Goal: Book appointment/travel/reservation

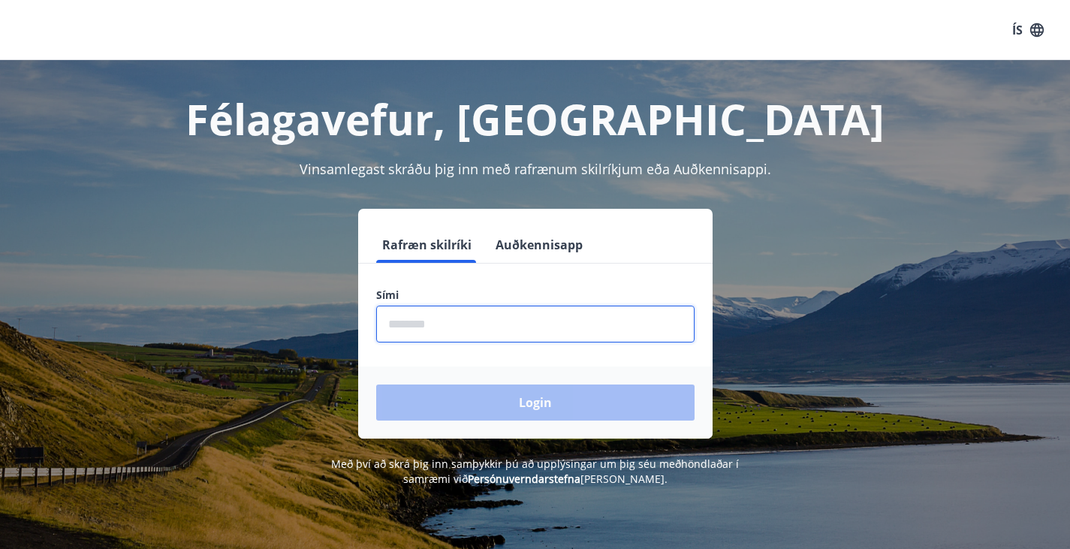
click at [463, 335] on input "phone" at bounding box center [535, 324] width 318 height 37
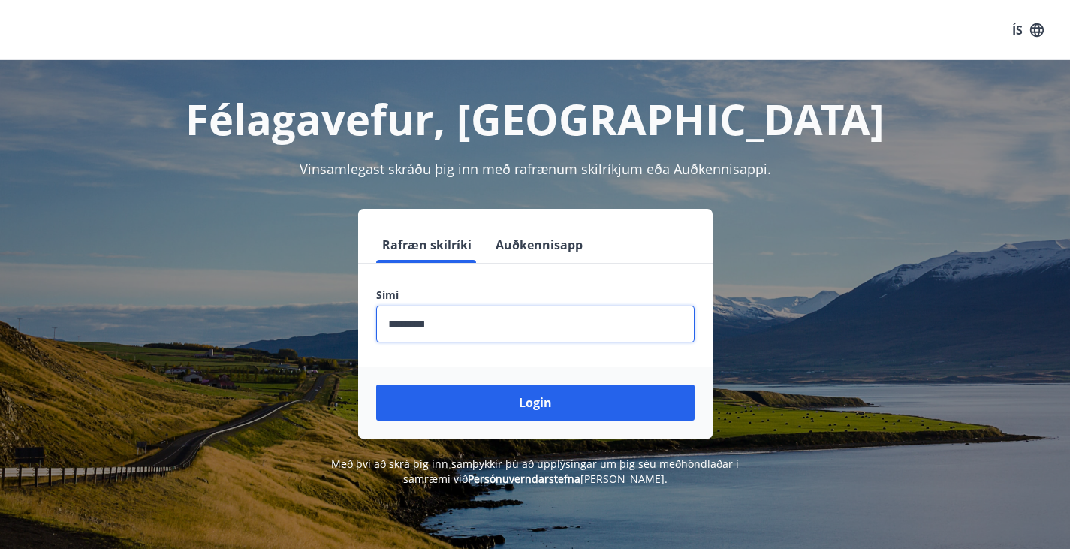
type input "********"
click at [376, 385] on button "Login" at bounding box center [535, 403] width 318 height 36
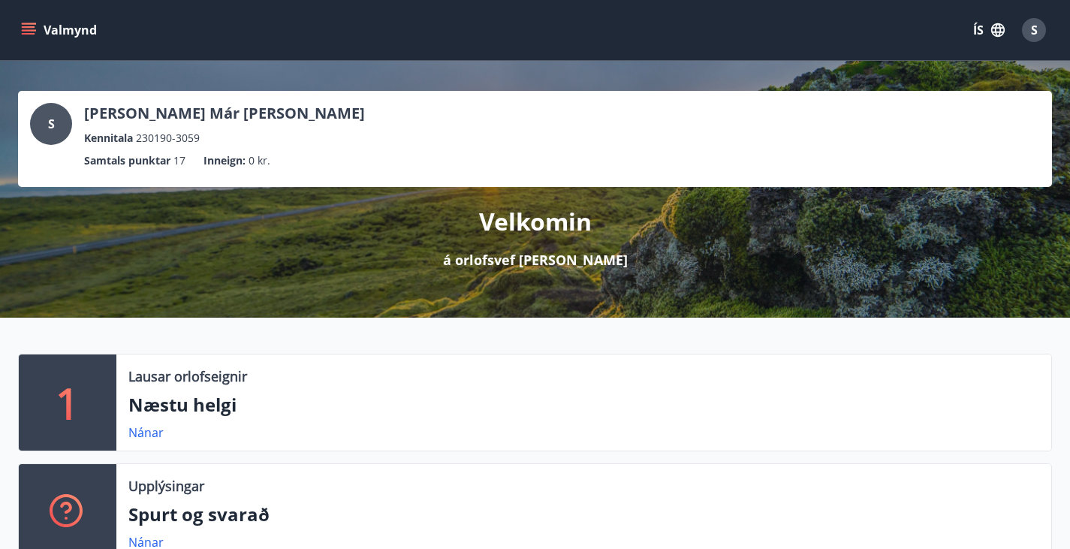
click at [41, 25] on button "Valmynd" at bounding box center [60, 30] width 85 height 27
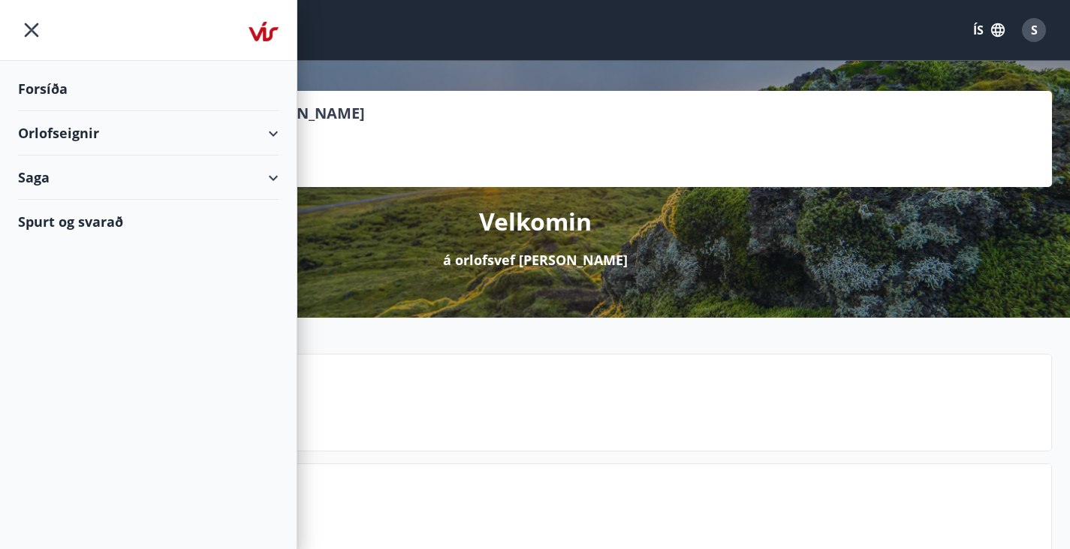
click at [103, 141] on div "Orlofseignir" at bounding box center [148, 133] width 261 height 44
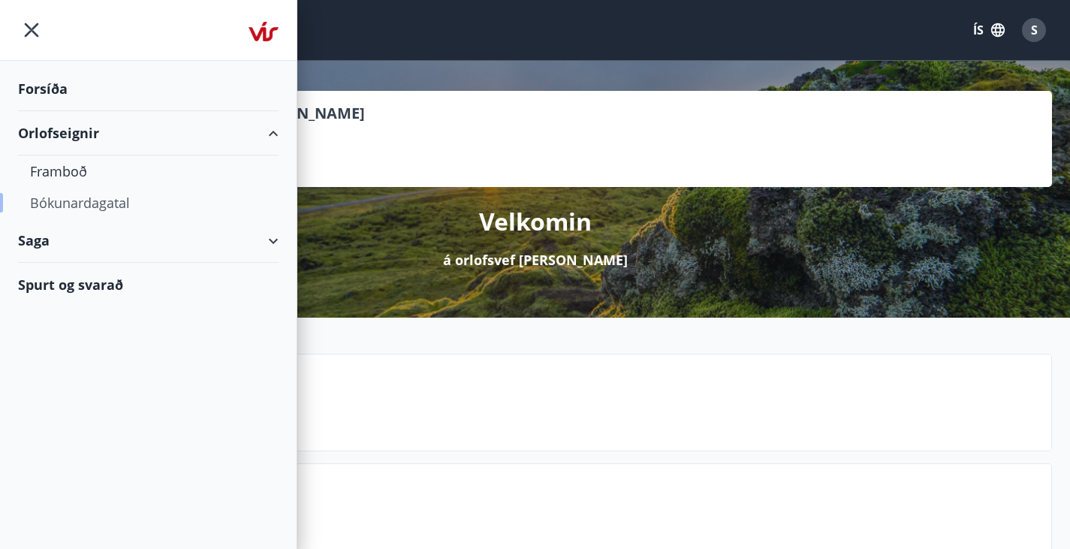
click at [78, 204] on div "Bókunardagatal" at bounding box center [148, 203] width 237 height 32
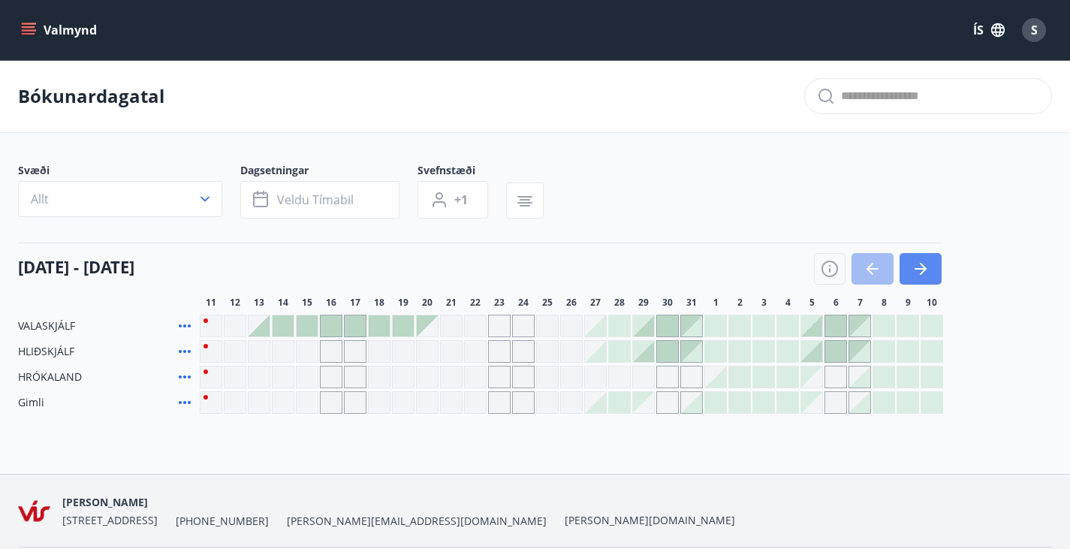
click at [915, 285] on button "button" at bounding box center [921, 269] width 42 height 32
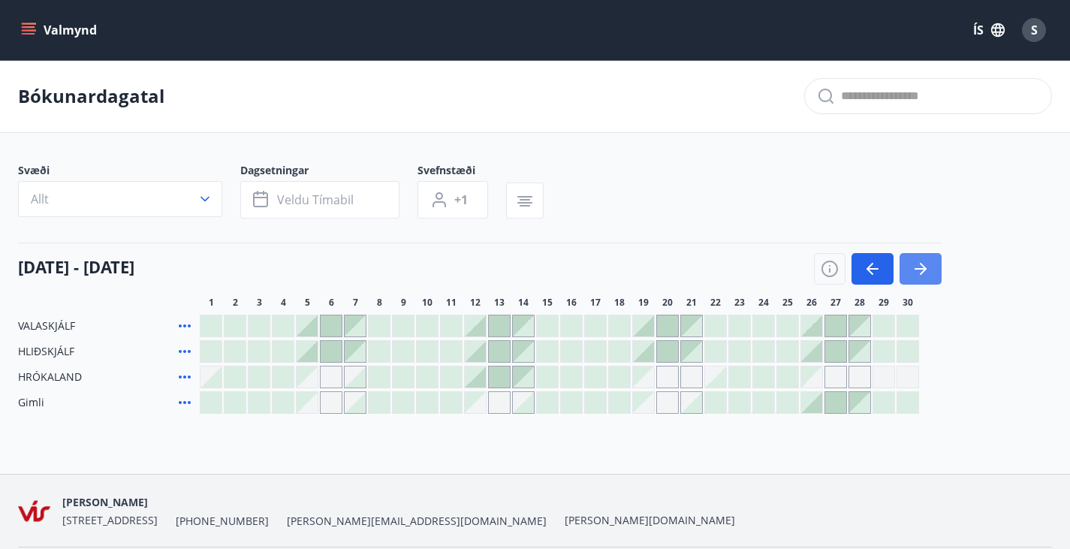
click at [915, 285] on button "button" at bounding box center [921, 269] width 42 height 32
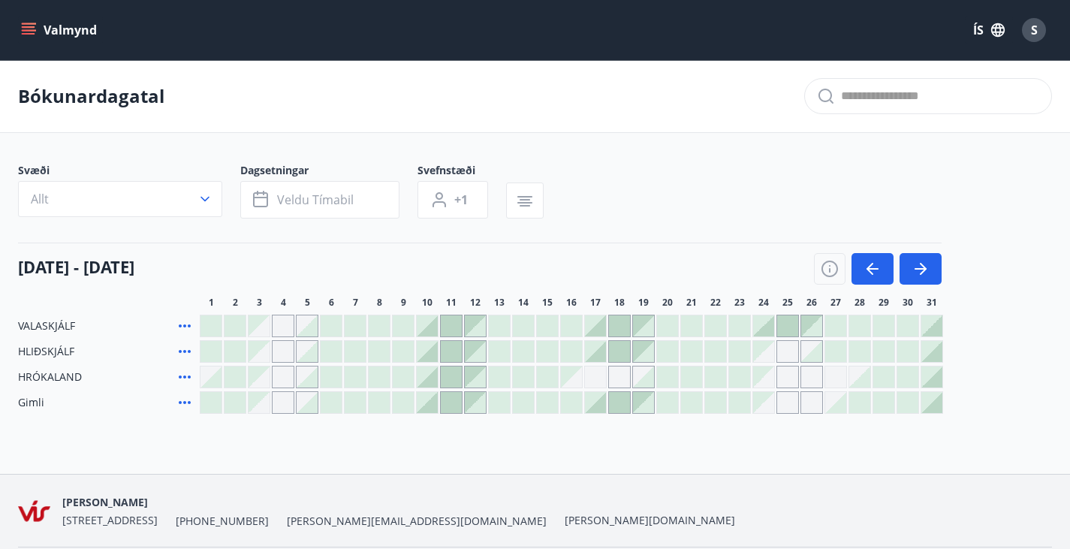
click at [17, 34] on div "Valmynd ÍS S" at bounding box center [535, 30] width 1070 height 60
click at [40, 30] on button "Valmynd" at bounding box center [60, 30] width 85 height 27
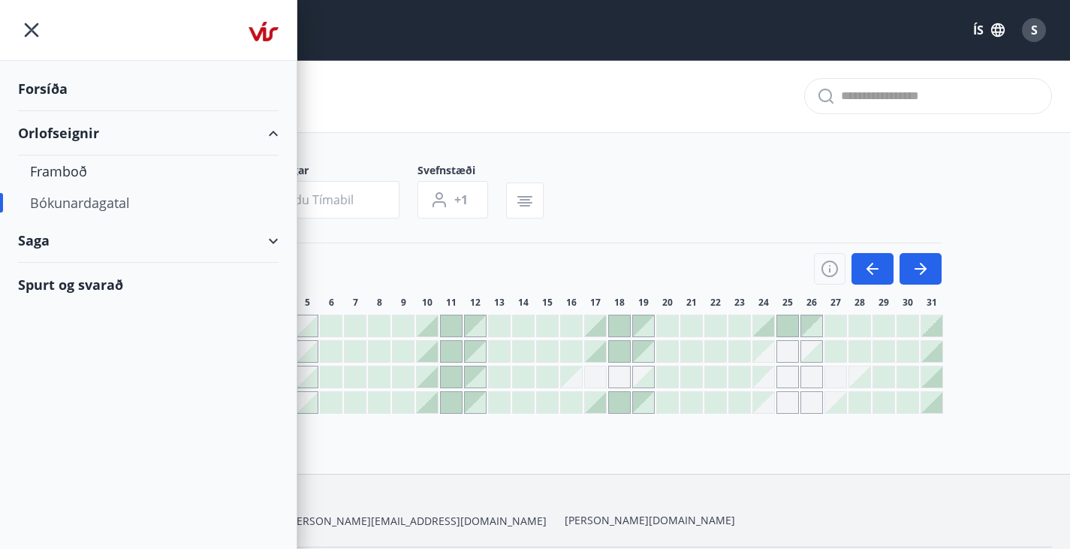
drag, startPoint x: 75, startPoint y: 172, endPoint x: 45, endPoint y: 287, distance: 118.8
click at [45, 287] on div "Spurt og svarað" at bounding box center [148, 285] width 261 height 44
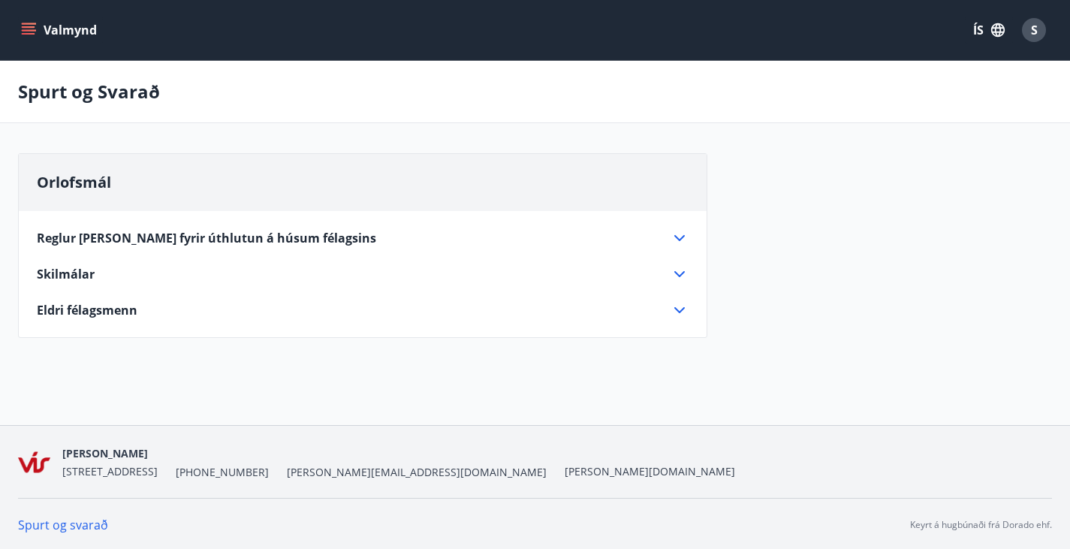
click at [23, 33] on icon "menu" at bounding box center [29, 34] width 14 height 2
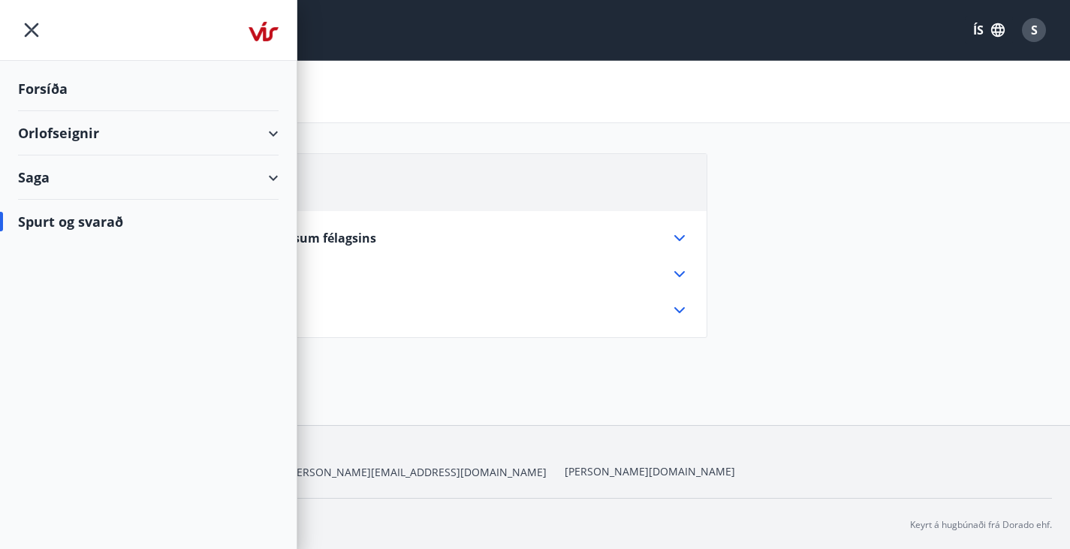
click at [57, 178] on div "Saga" at bounding box center [148, 177] width 261 height 44
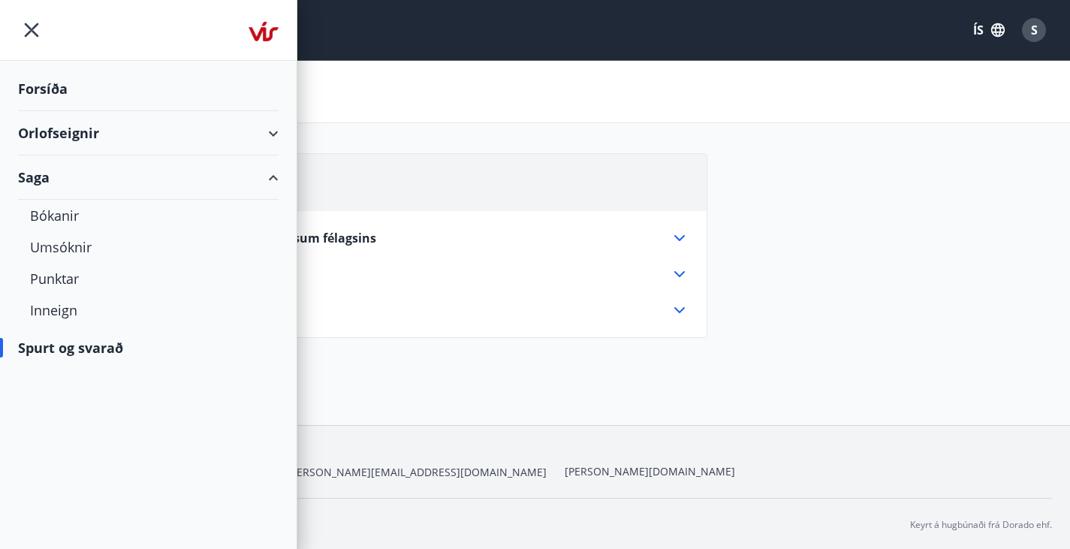
click at [82, 129] on div "Orlofseignir" at bounding box center [148, 133] width 261 height 44
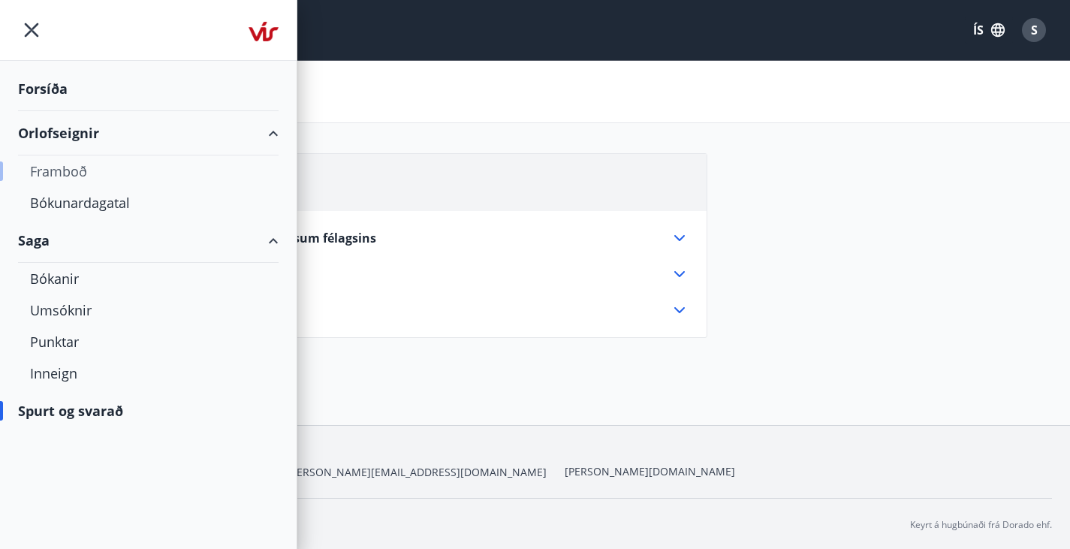
click at [65, 165] on div "Framboð" at bounding box center [148, 171] width 237 height 32
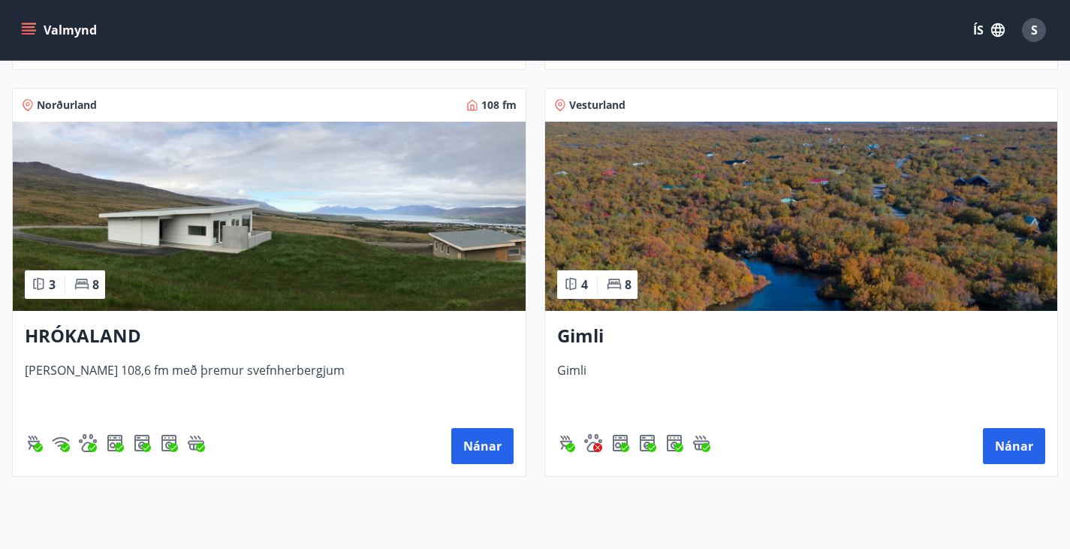
scroll to position [653, 0]
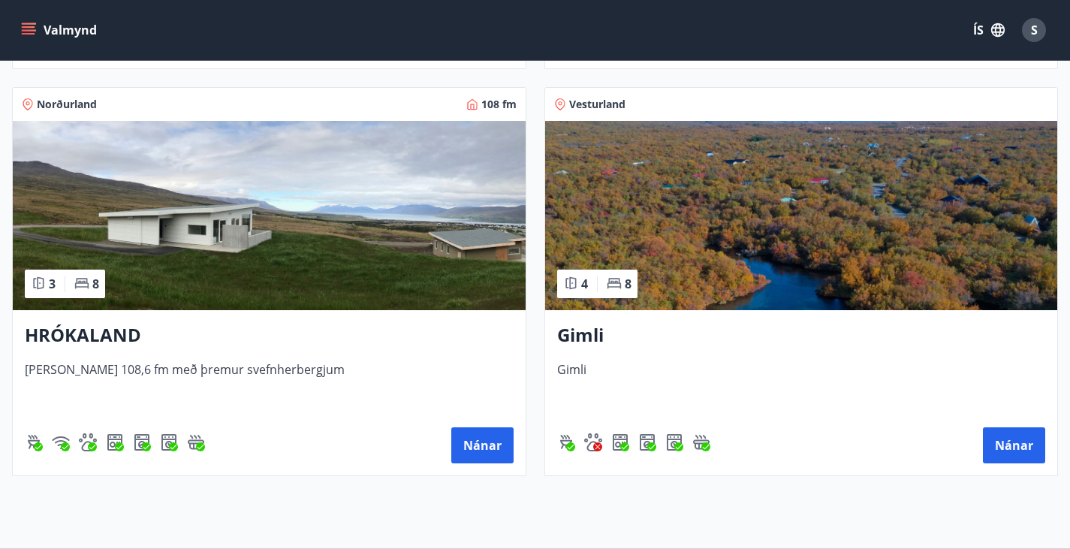
click at [557, 334] on h3 "Gimli" at bounding box center [801, 335] width 489 height 27
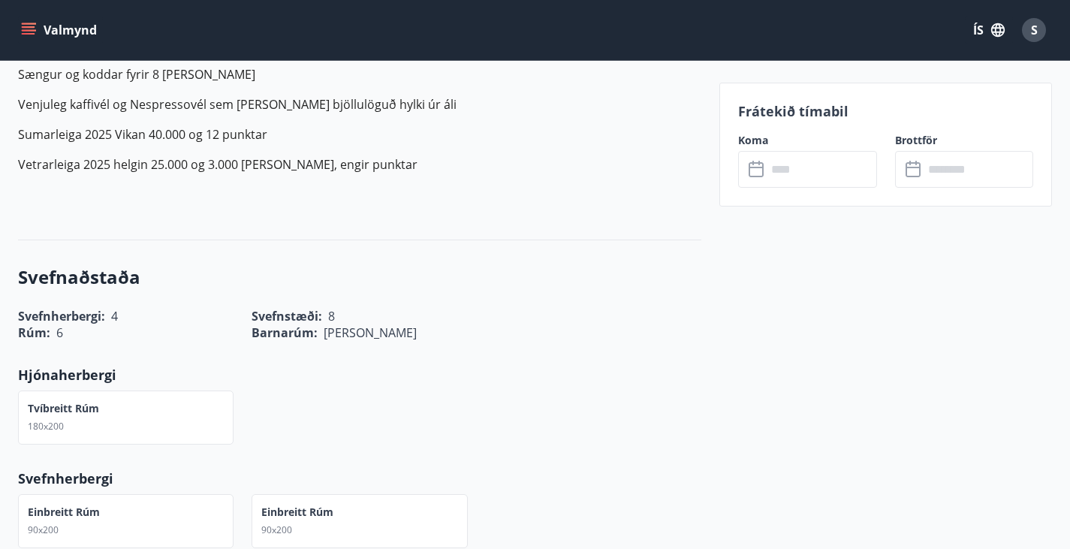
scroll to position [877, 0]
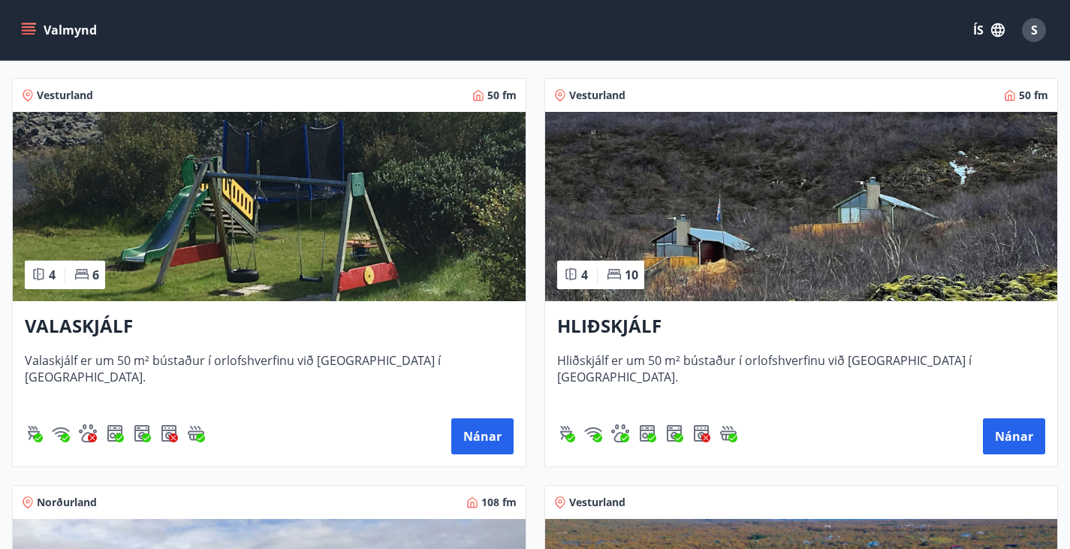
scroll to position [276, 0]
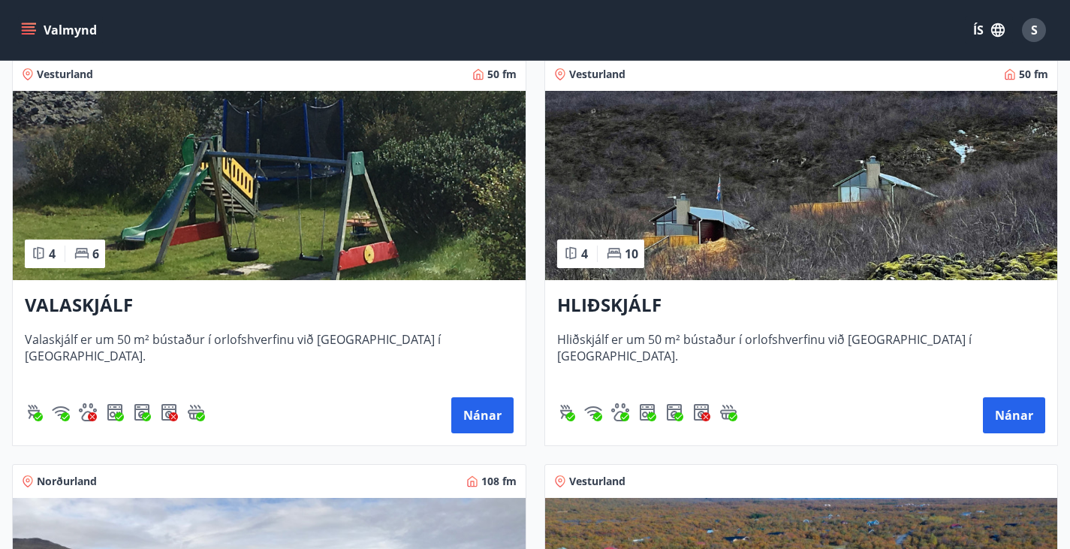
click at [545, 167] on img at bounding box center [801, 185] width 513 height 189
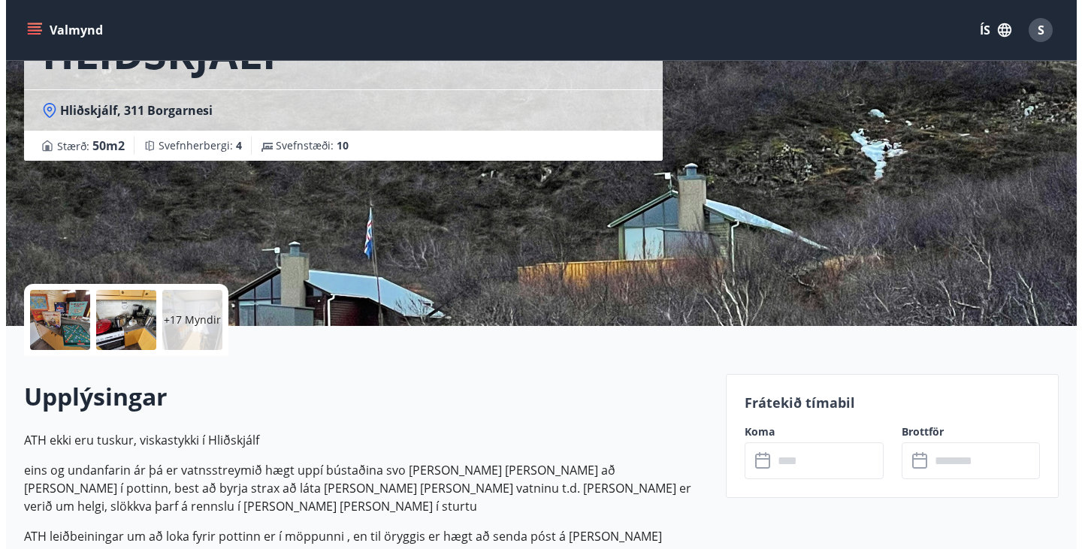
scroll to position [158, 0]
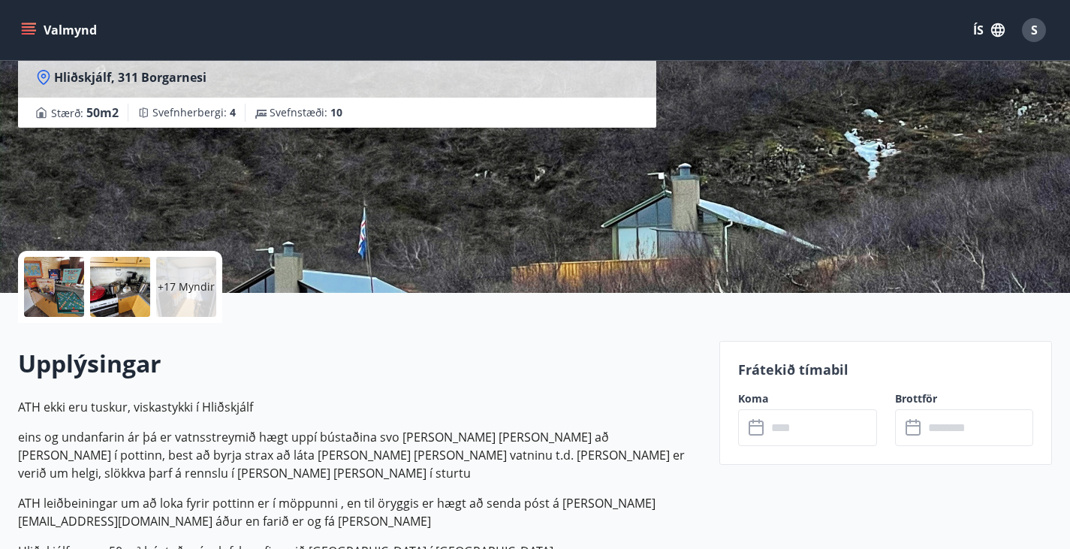
click at [51, 298] on div at bounding box center [54, 287] width 60 height 60
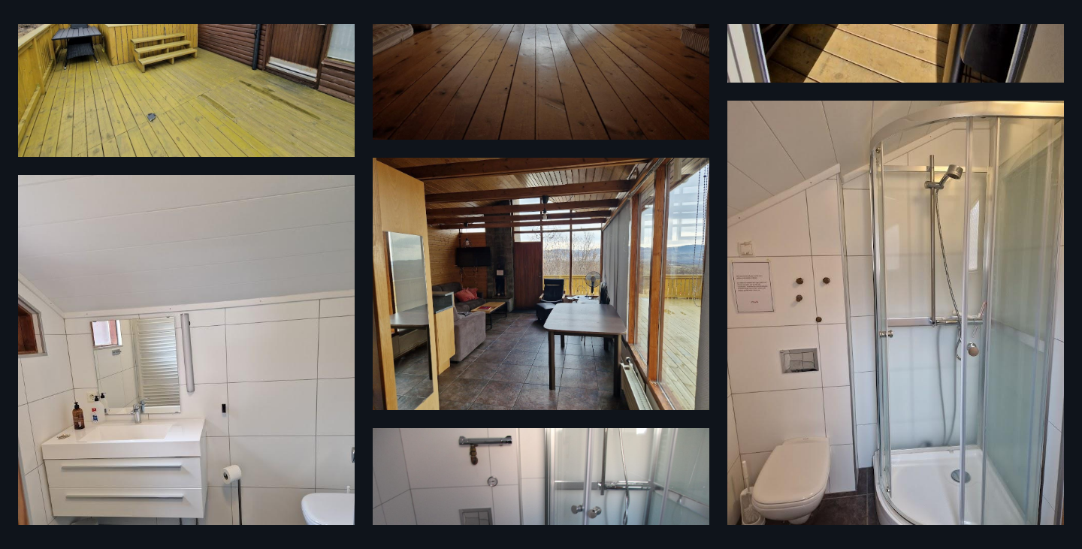
scroll to position [803, 0]
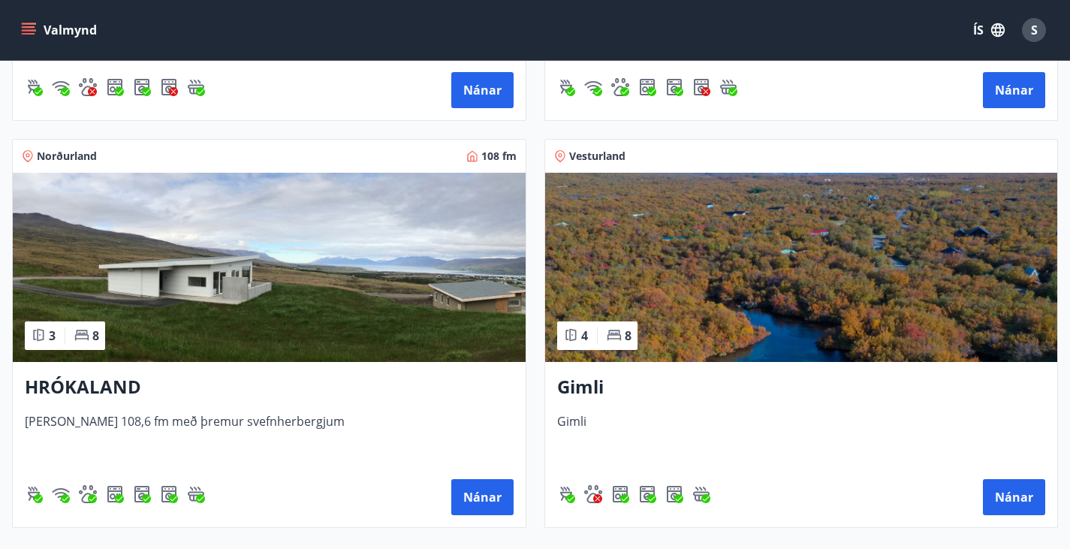
click at [545, 309] on img at bounding box center [801, 267] width 513 height 189
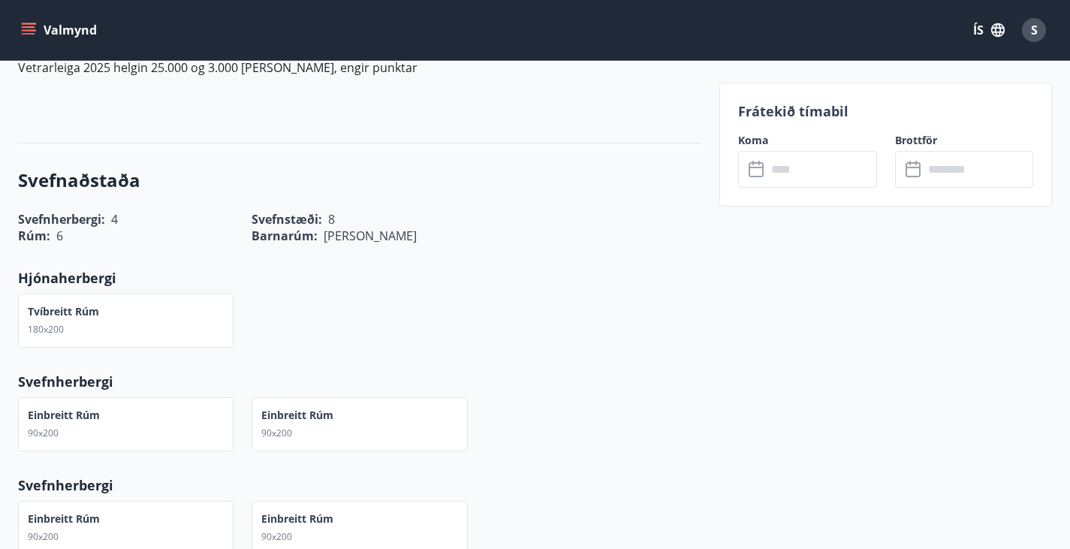
scroll to position [979, 0]
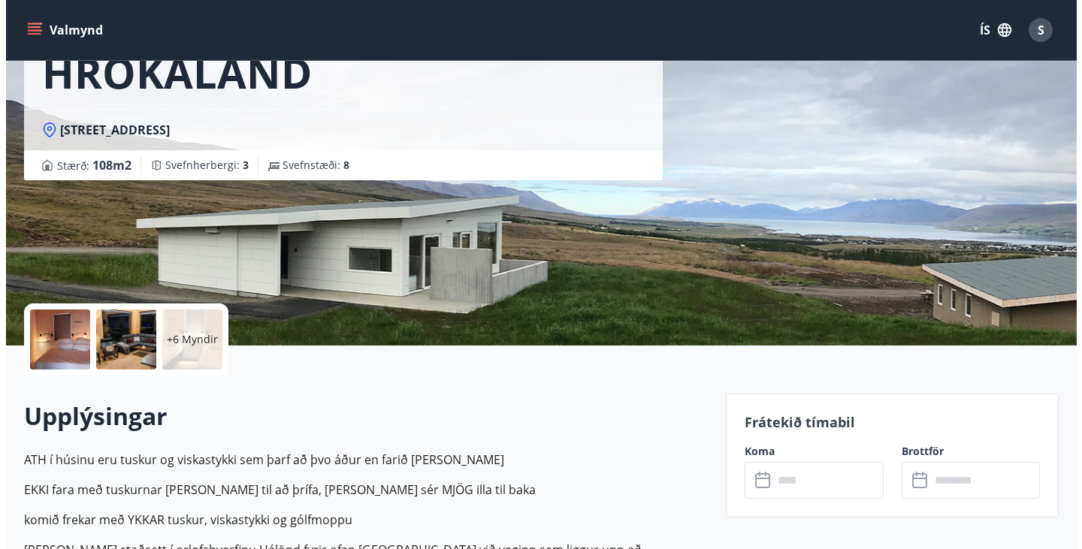
scroll to position [106, 0]
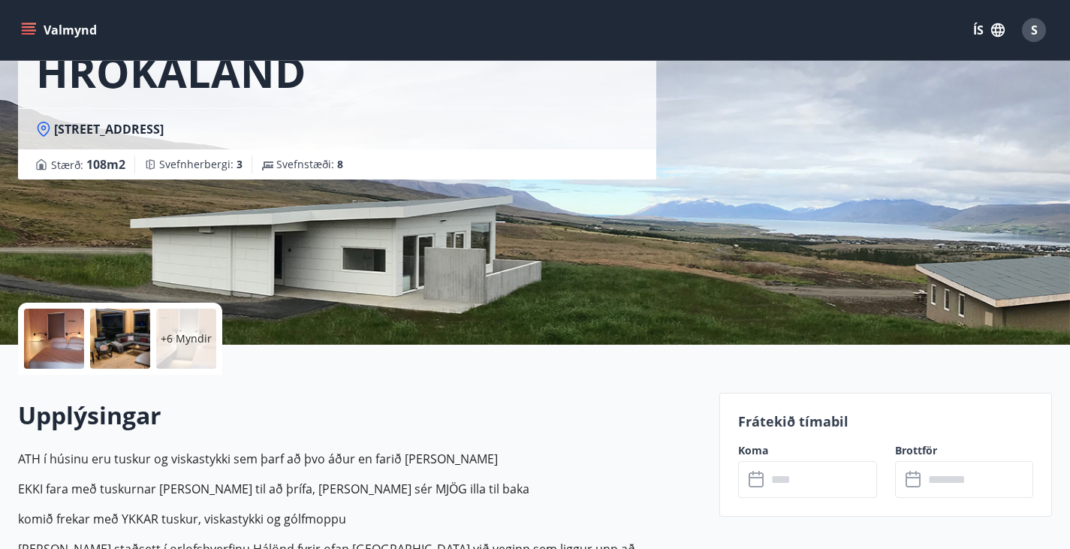
click at [180, 333] on p "+6 Myndir" at bounding box center [186, 338] width 51 height 15
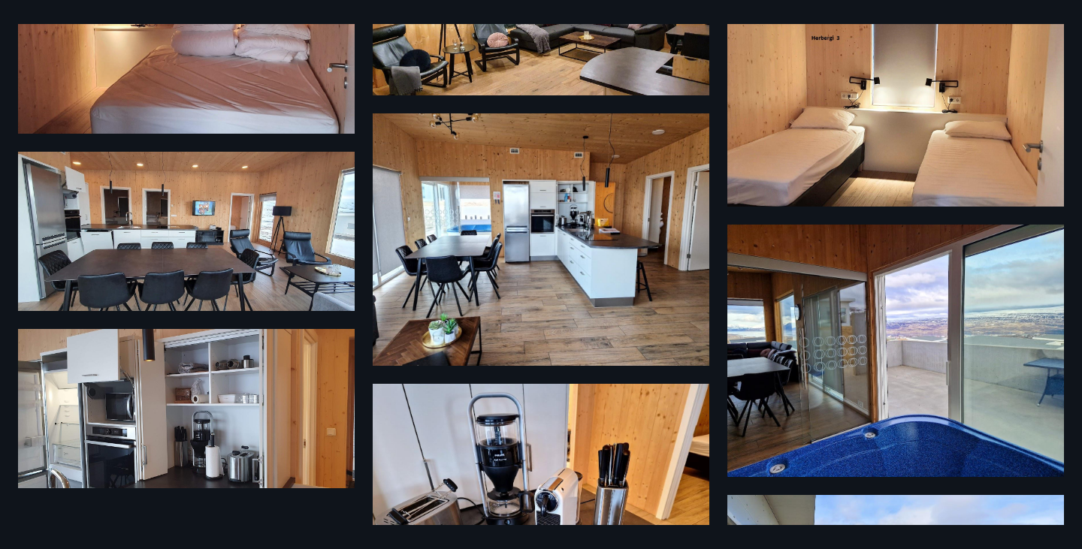
scroll to position [358, 0]
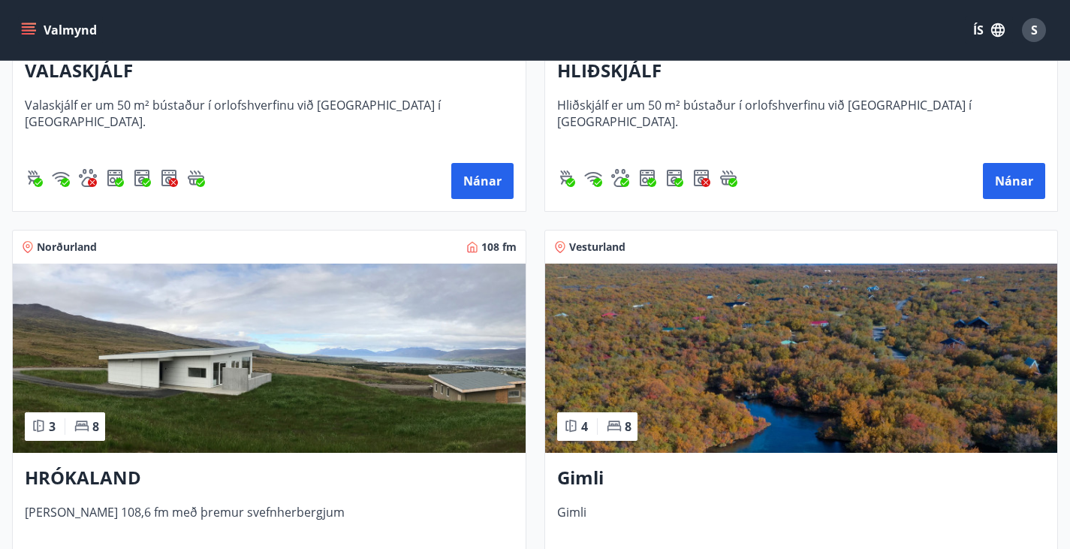
scroll to position [551, 0]
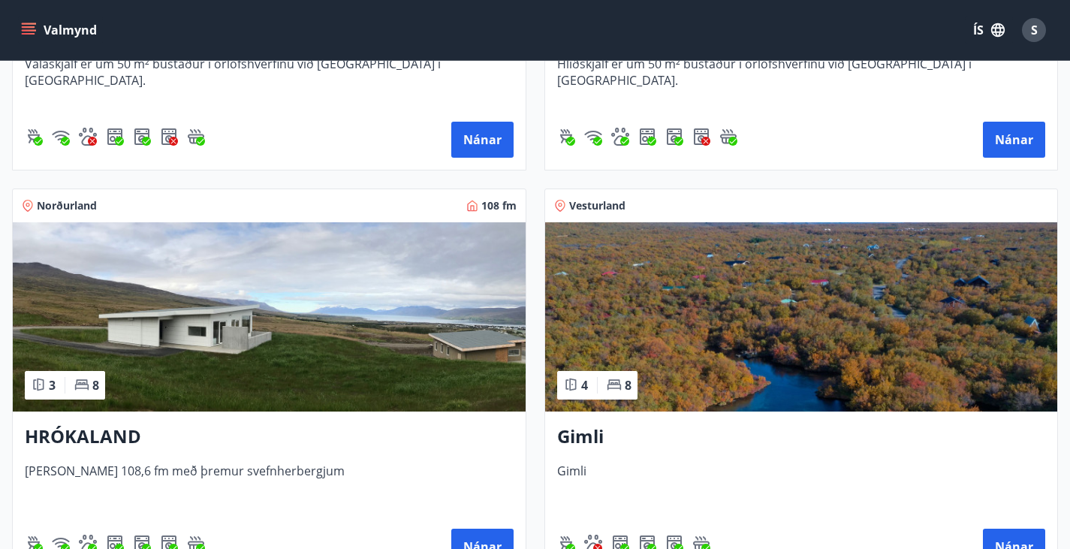
click at [545, 271] on img at bounding box center [801, 316] width 513 height 189
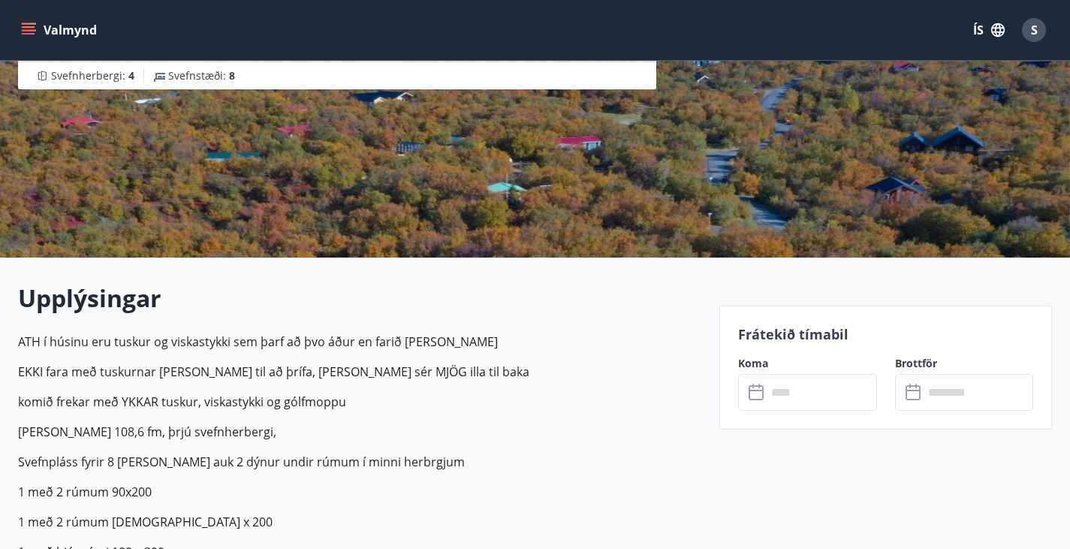
scroll to position [194, 0]
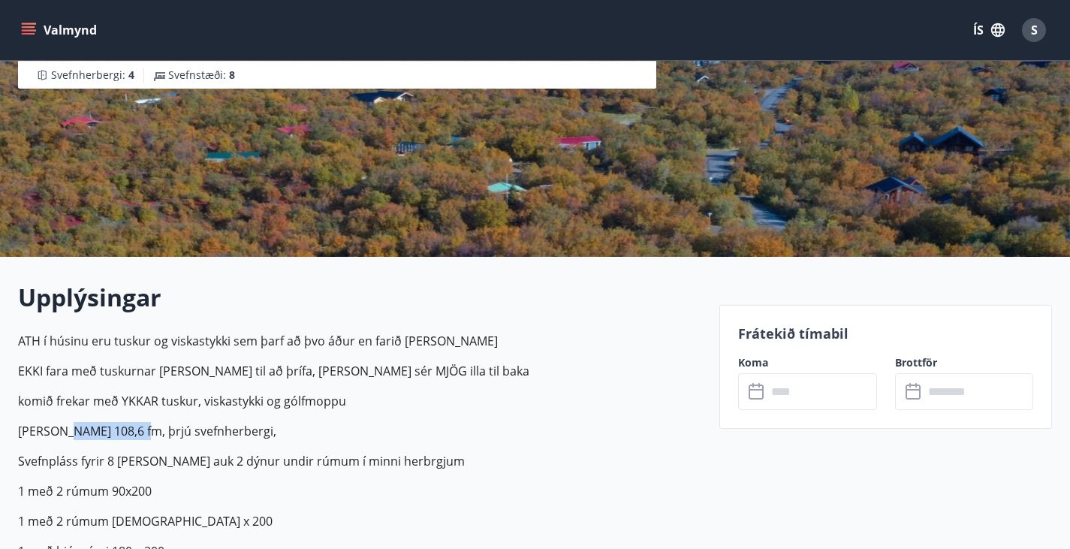
drag, startPoint x: 66, startPoint y: 424, endPoint x: 137, endPoint y: 434, distance: 71.4
click at [137, 434] on p "[PERSON_NAME] 108,6 fm, þrjú svefnherbergi," at bounding box center [359, 431] width 683 height 18
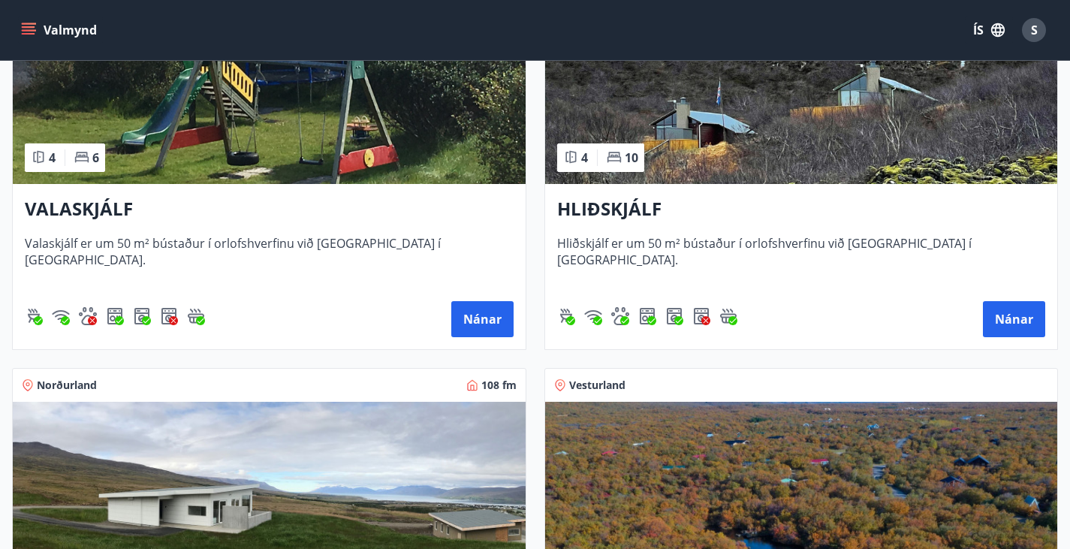
scroll to position [367, 0]
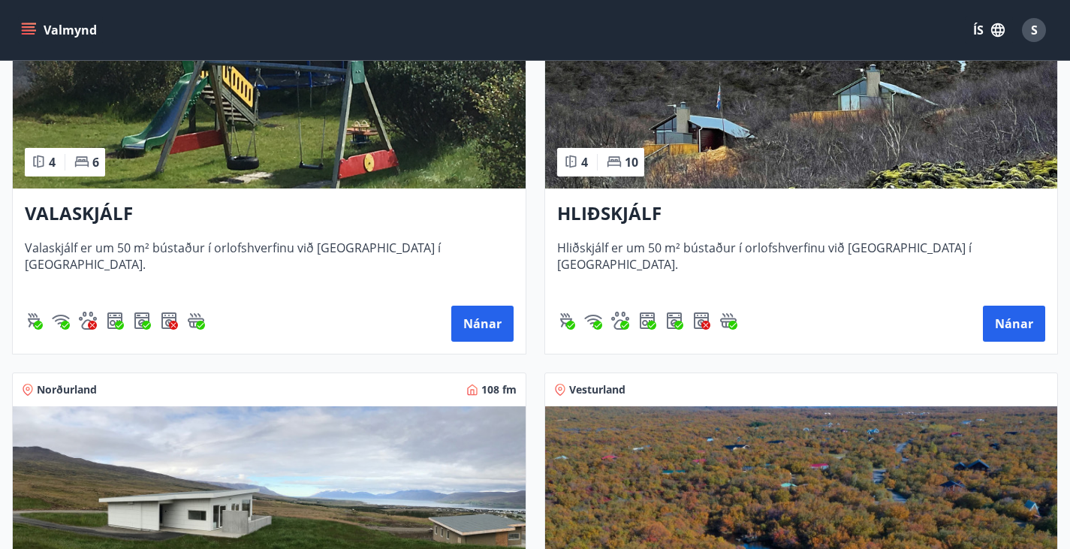
click at [261, 249] on div "VALASKJÁLF Valaskjálf er um 50 m² bústaður í orlofshverfinu við [GEOGRAPHIC_DAT…" at bounding box center [269, 271] width 513 height 165
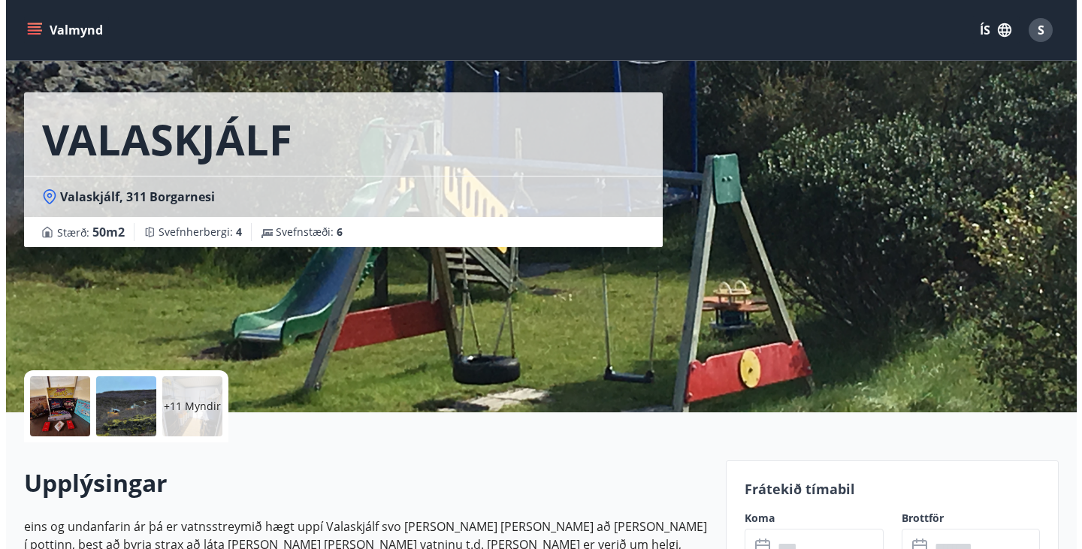
scroll to position [75, 0]
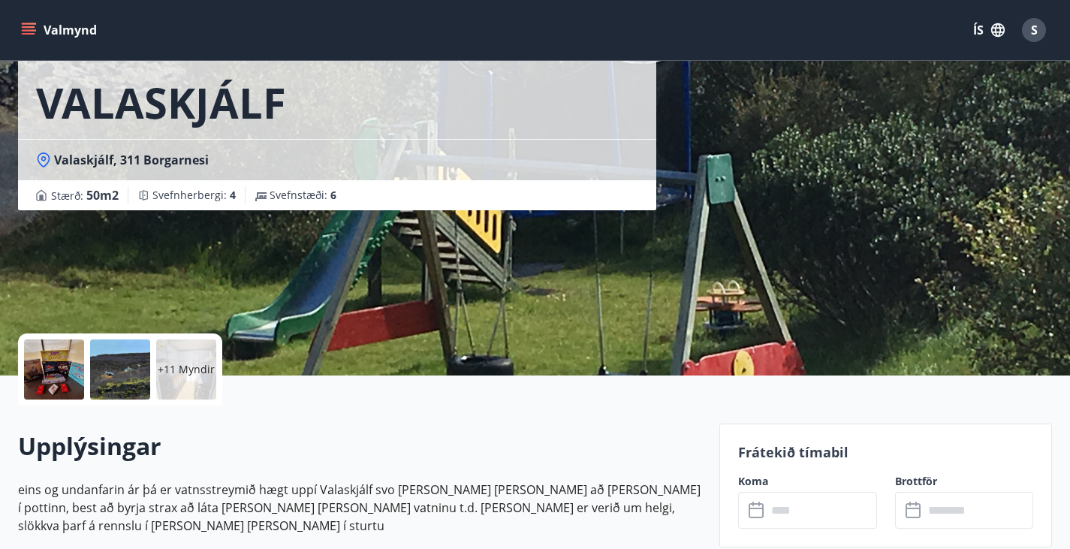
click at [179, 373] on p "+11 Myndir" at bounding box center [186, 369] width 57 height 15
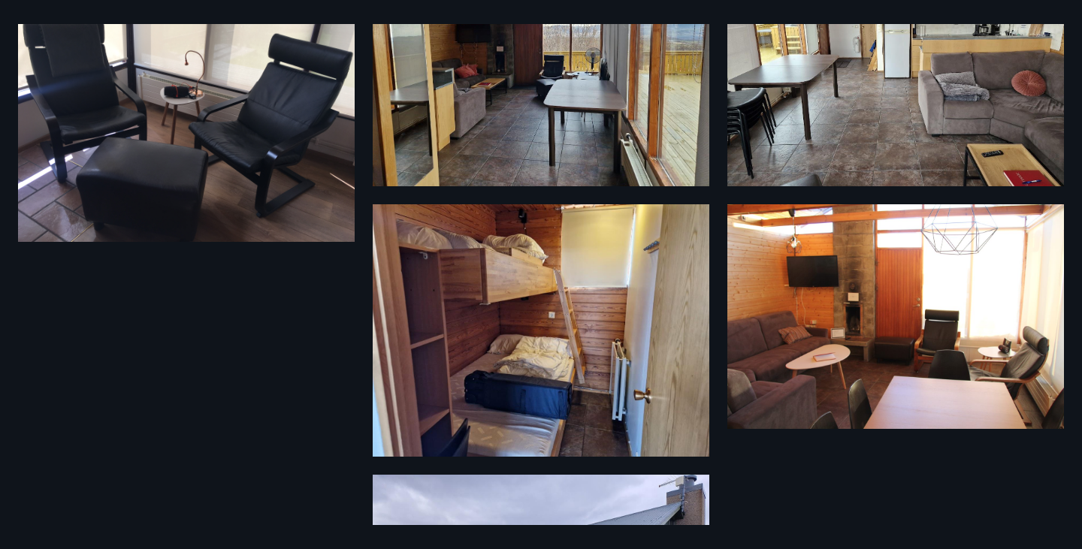
scroll to position [1354, 0]
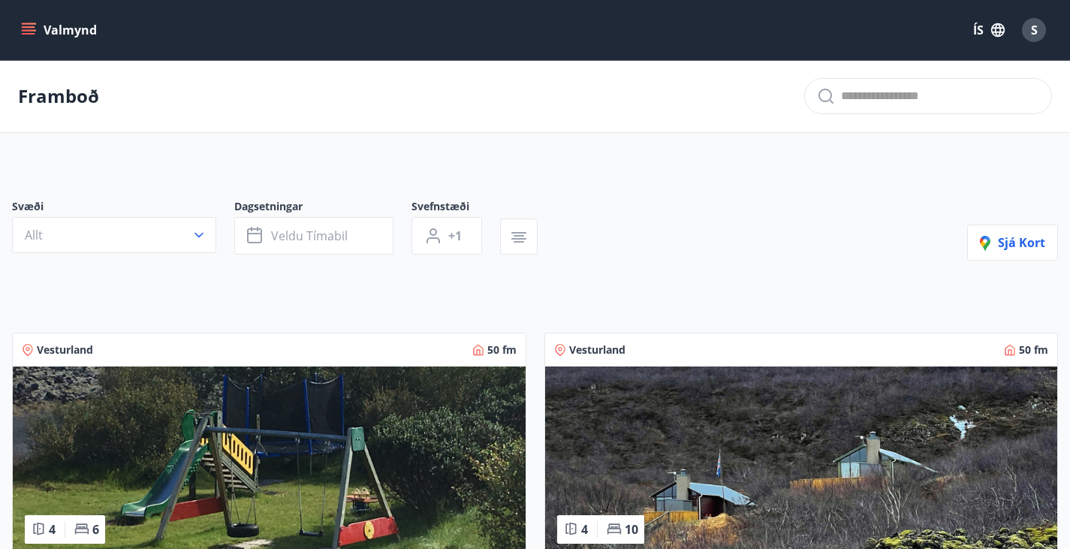
click at [46, 13] on div "Valmynd ÍS S" at bounding box center [535, 30] width 1034 height 36
click at [50, 41] on button "Valmynd" at bounding box center [60, 30] width 85 height 27
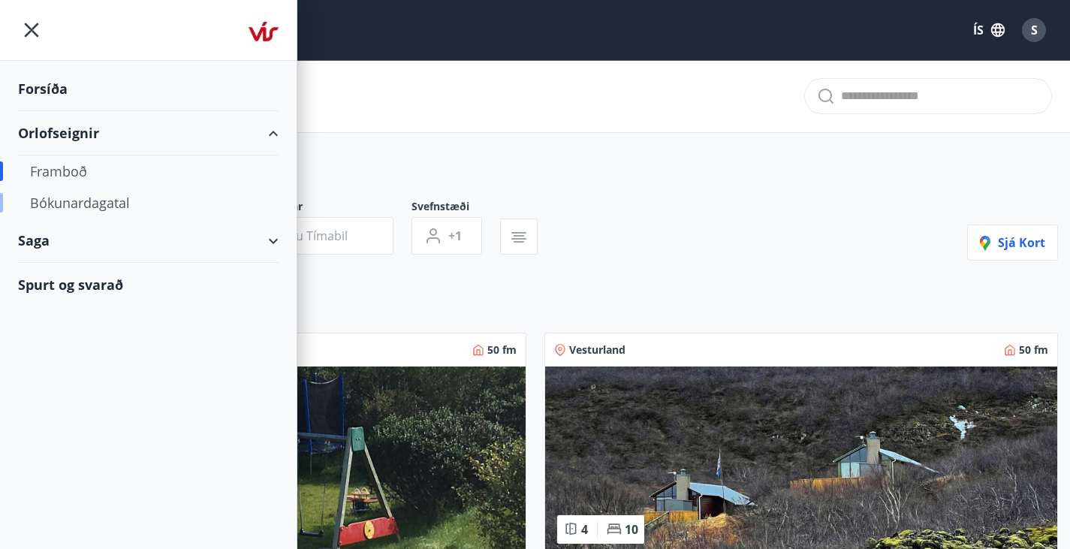
click at [98, 201] on div "Bókunardagatal" at bounding box center [148, 203] width 237 height 32
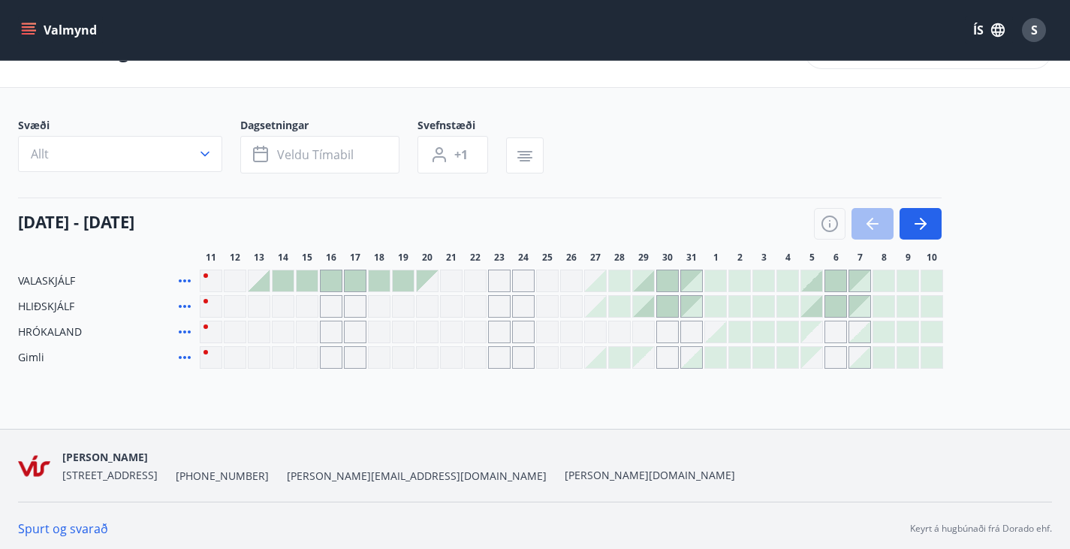
scroll to position [63, 0]
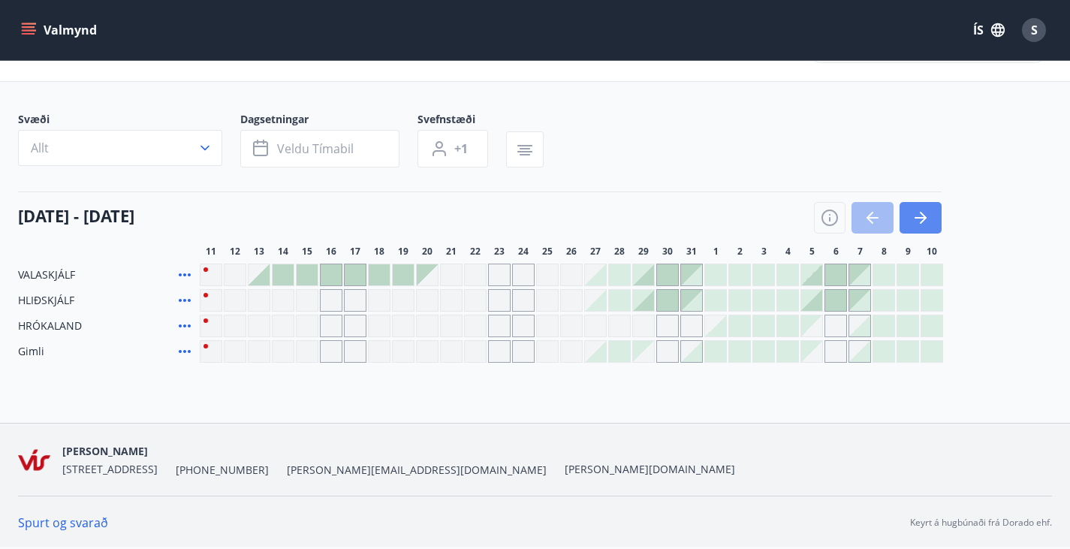
click at [917, 224] on icon "button" at bounding box center [921, 218] width 18 height 18
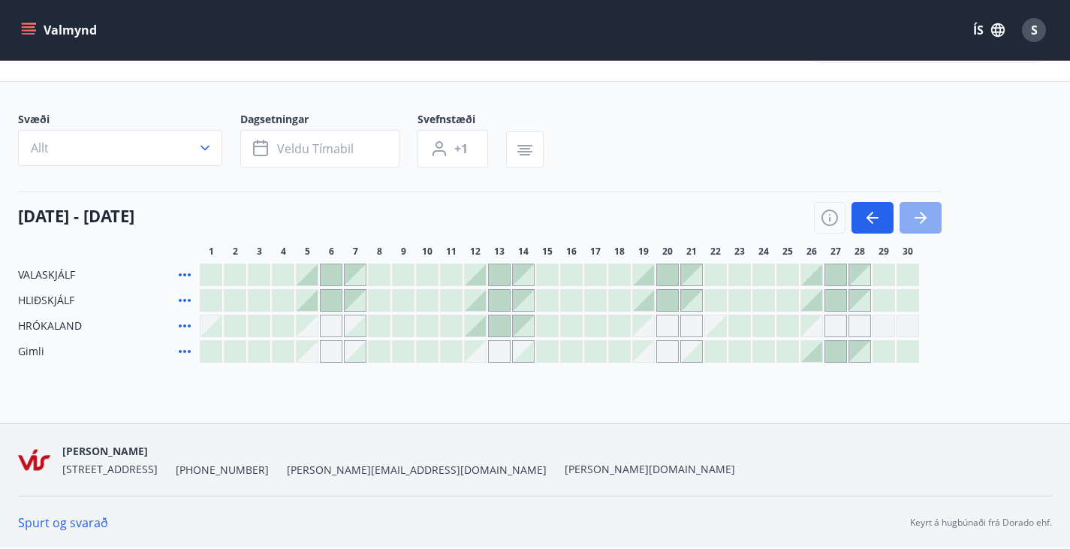
click at [925, 210] on icon "button" at bounding box center [921, 218] width 18 height 18
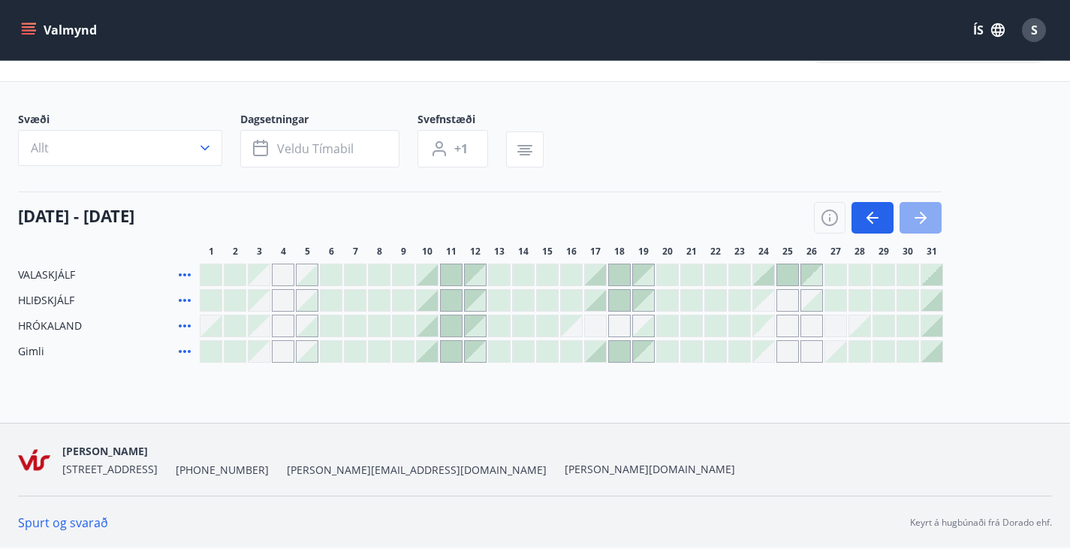
click at [925, 210] on icon "button" at bounding box center [921, 218] width 18 height 18
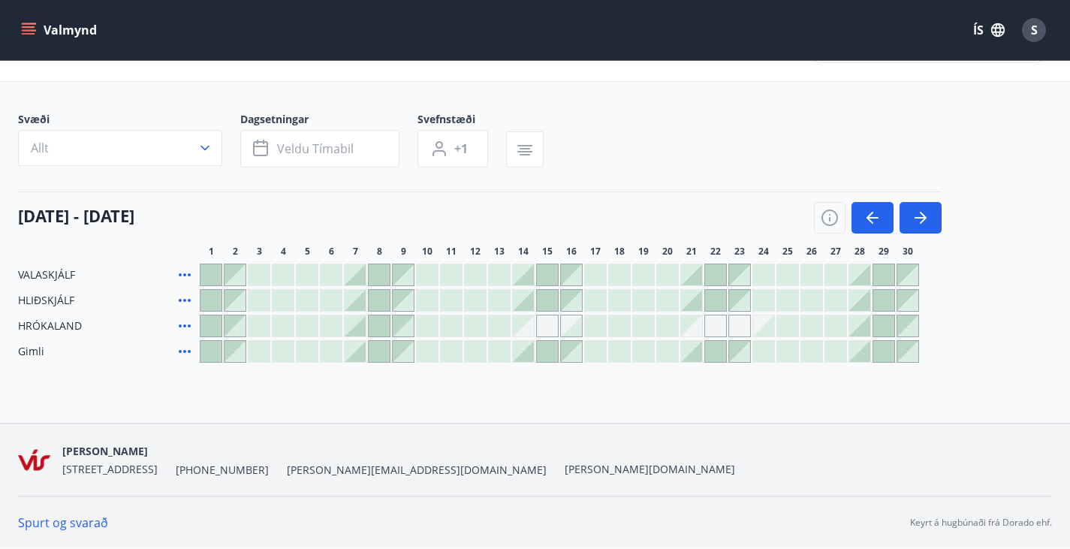
click at [546, 321] on div "Gráir dagar eru ekki bókanlegir" at bounding box center [547, 326] width 23 height 23
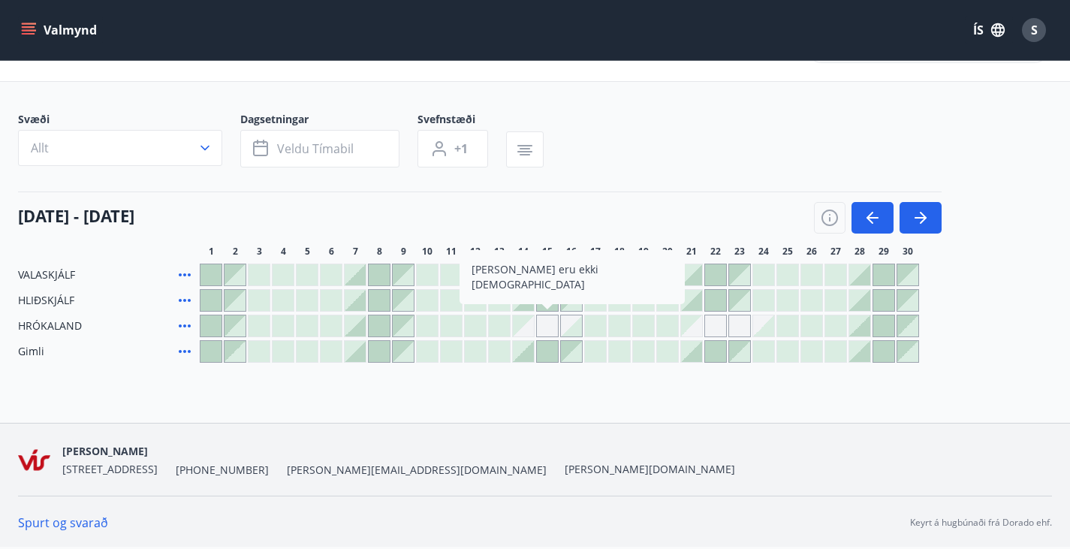
click at [587, 388] on div "Bókunardagatal Svæði Allt Dagsetningar Veldu tímabil Svefnstæði +1 [DATE] - [DA…" at bounding box center [535, 216] width 1070 height 414
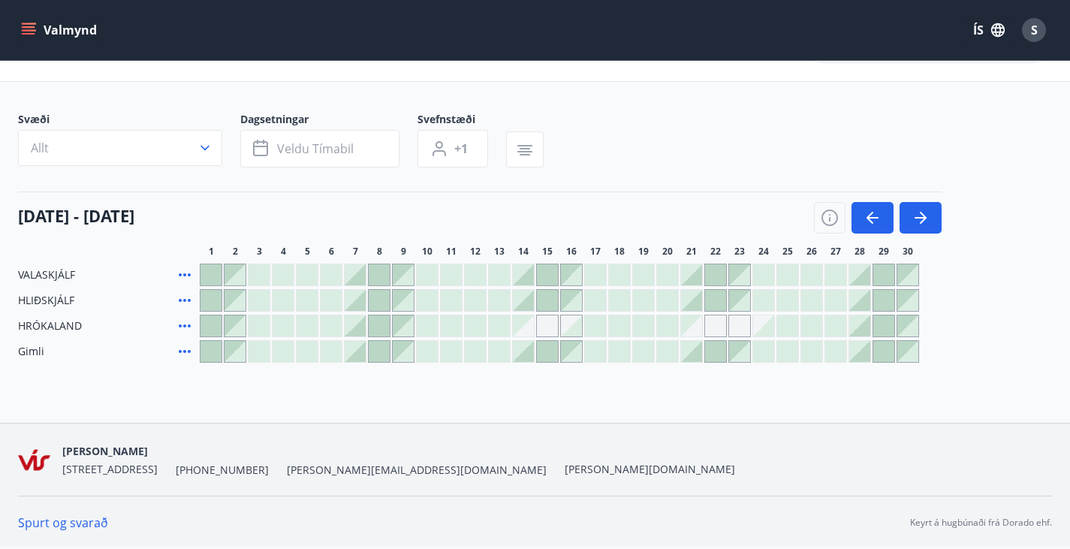
click at [714, 392] on div "Bókunardagatal Svæði Allt Dagsetningar Veldu tímabil Svefnstæði +1 [DATE] - [DA…" at bounding box center [535, 216] width 1070 height 414
click at [869, 219] on icon "button" at bounding box center [870, 218] width 7 height 12
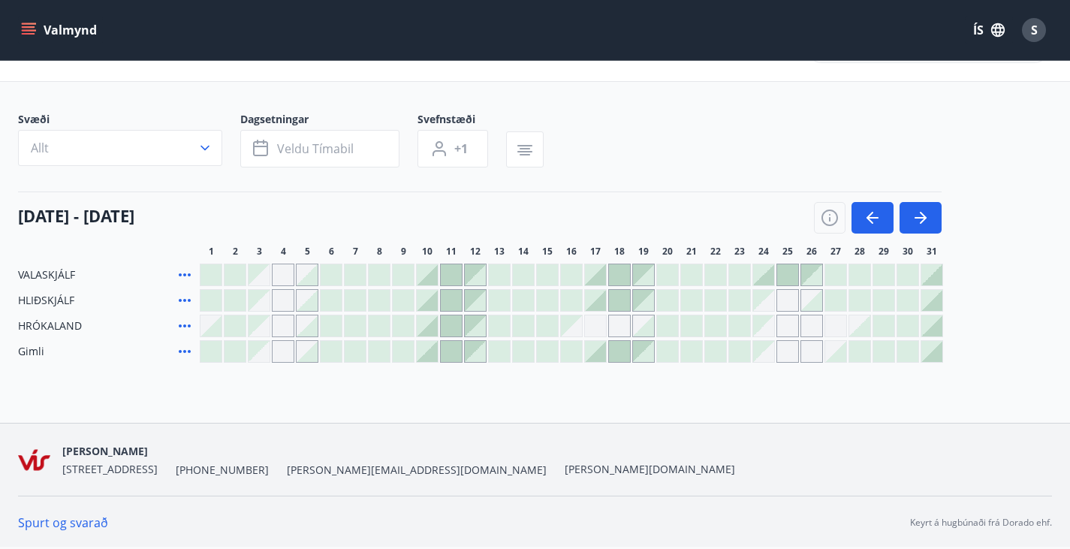
click at [604, 357] on div at bounding box center [595, 351] width 21 height 21
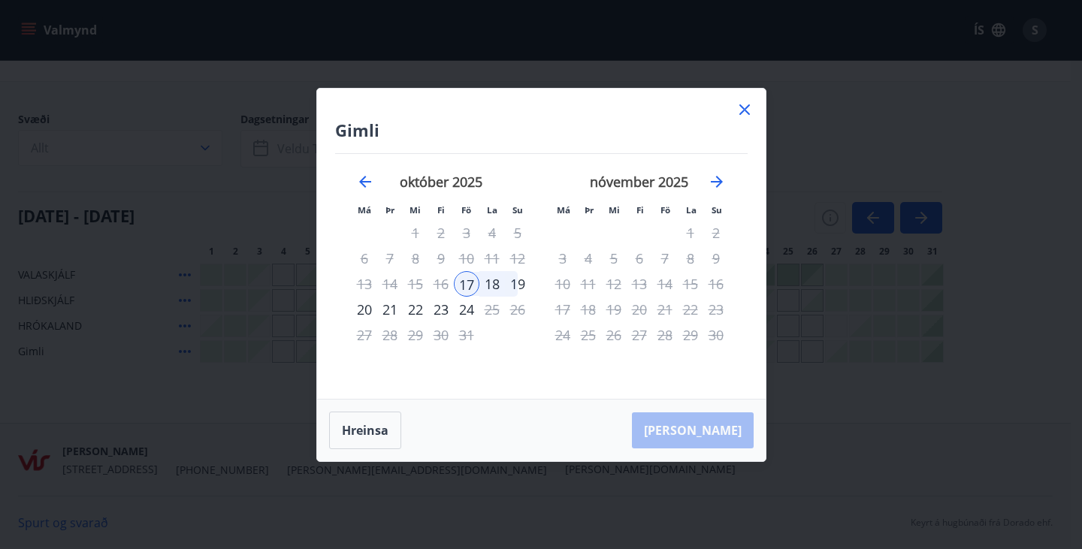
click at [744, 103] on icon at bounding box center [744, 110] width 18 height 18
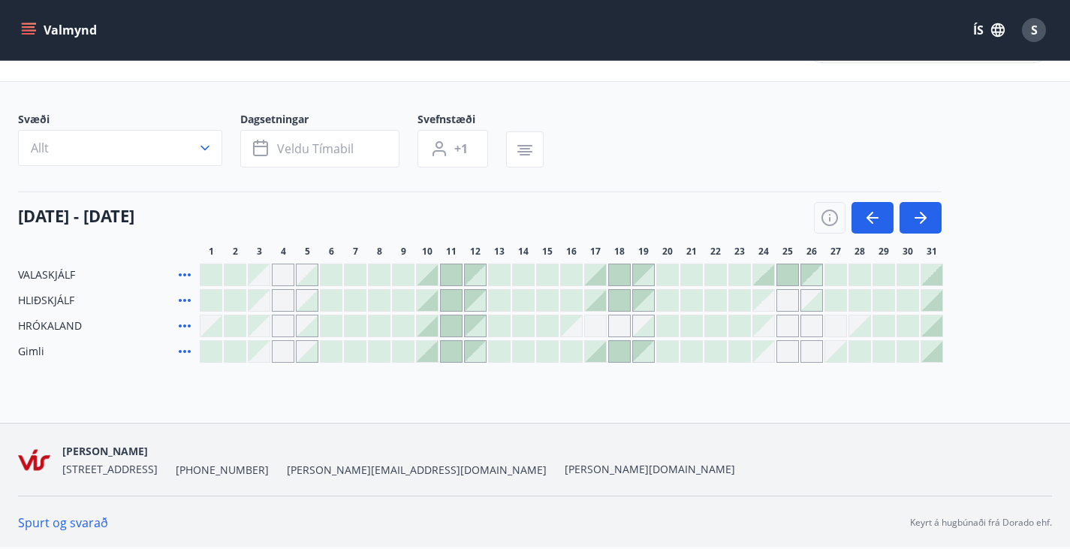
click at [431, 355] on div at bounding box center [427, 351] width 21 height 21
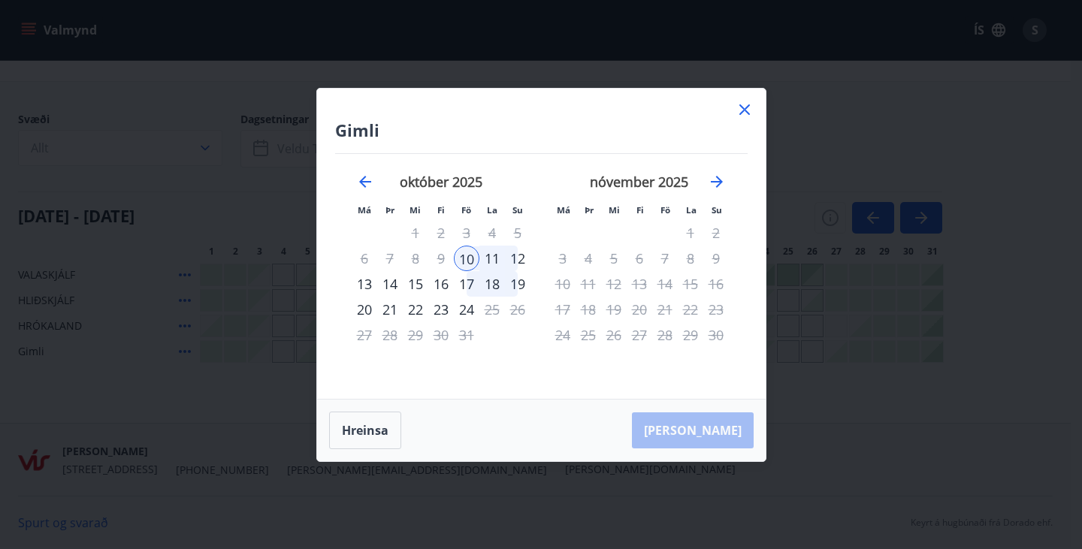
click at [517, 257] on div "12" at bounding box center [518, 259] width 26 height 26
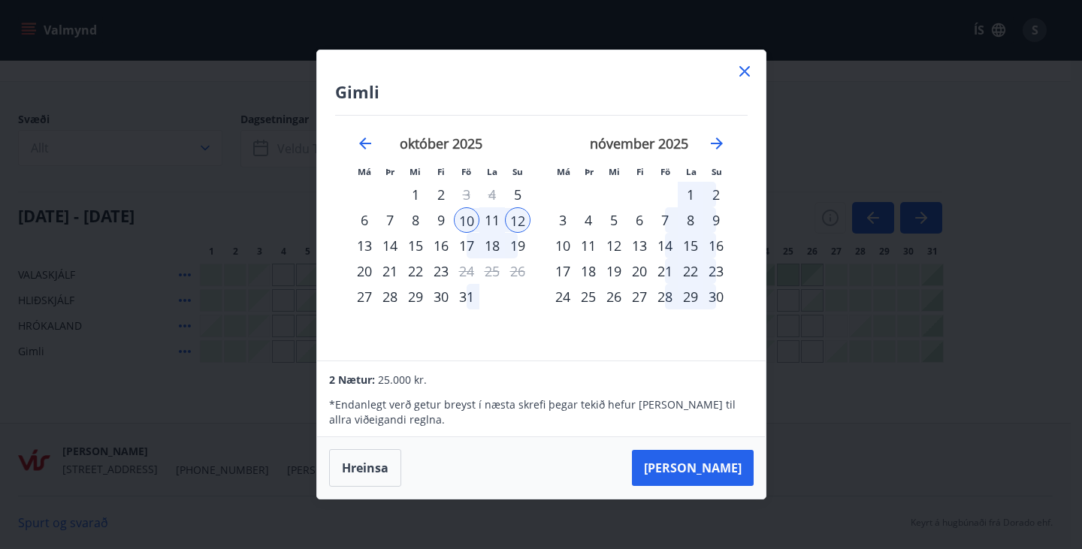
click at [744, 77] on icon at bounding box center [744, 71] width 18 height 18
